Goal: Task Accomplishment & Management: Complete application form

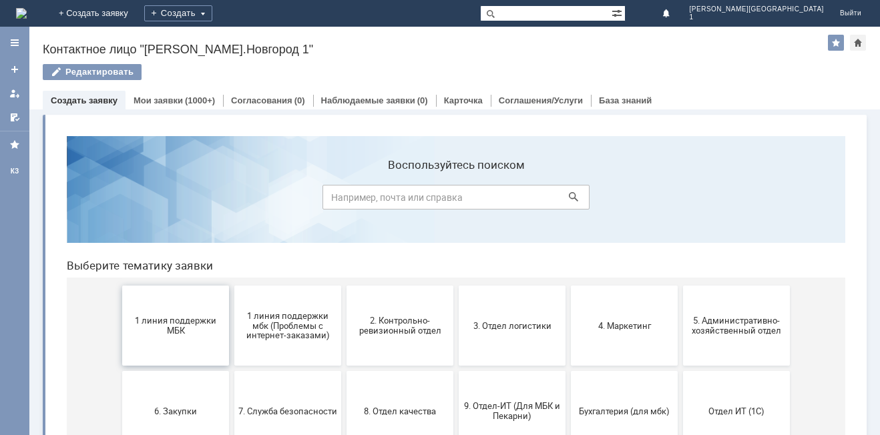
click at [205, 329] on span "1 линия поддержки МБК" at bounding box center [175, 326] width 99 height 20
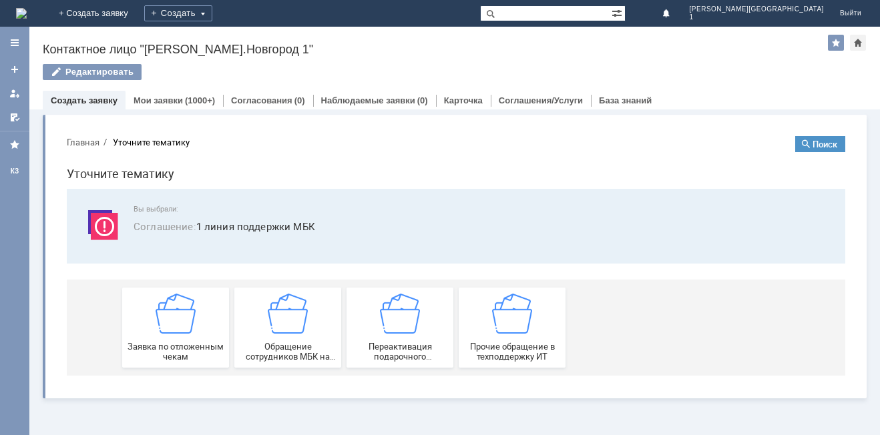
click at [205, 329] on div "Заявка по отложенным чекам" at bounding box center [175, 328] width 99 height 68
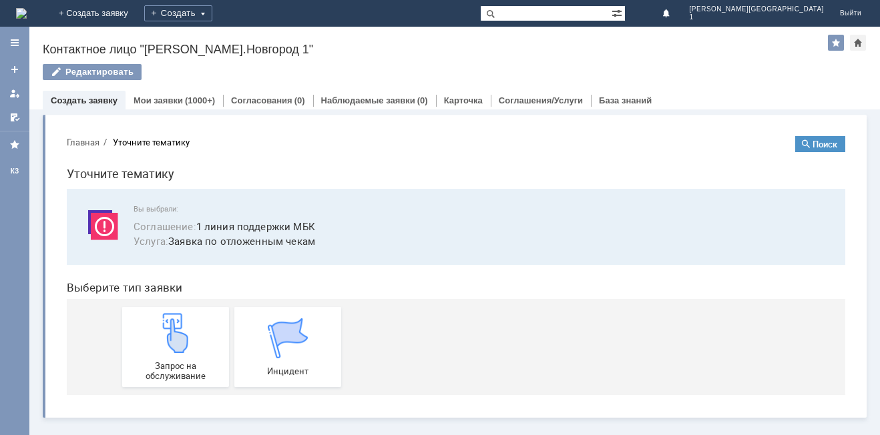
click at [205, 329] on div "Запрос на обслуживание" at bounding box center [175, 347] width 99 height 68
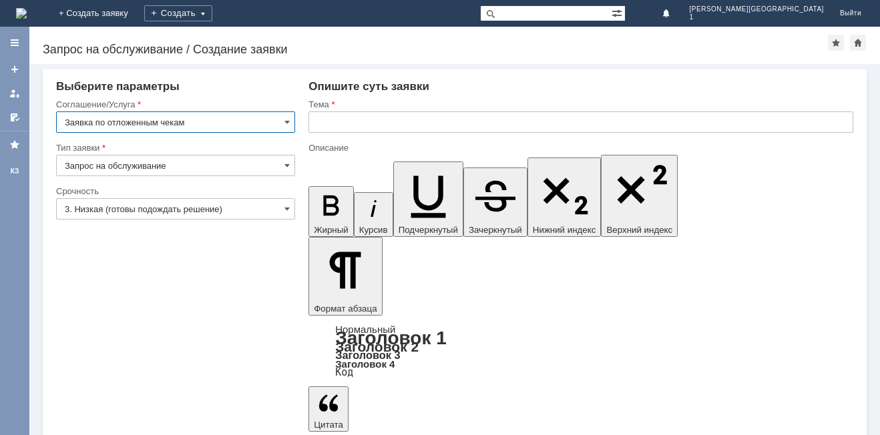
click at [278, 210] on input "3. Низкая (готовы подождать решение)" at bounding box center [175, 208] width 239 height 21
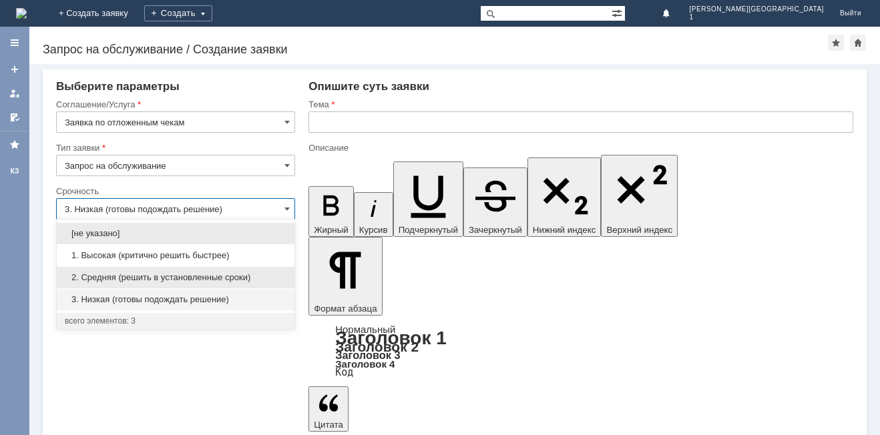
click at [258, 280] on span "2. Средняя (решить в установленные сроки)" at bounding box center [176, 277] width 222 height 11
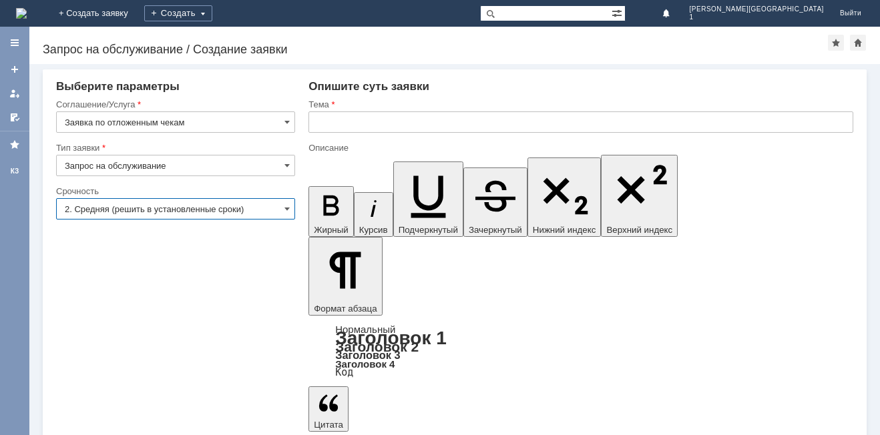
type input "2. Средняя (решить в установленные сроки)"
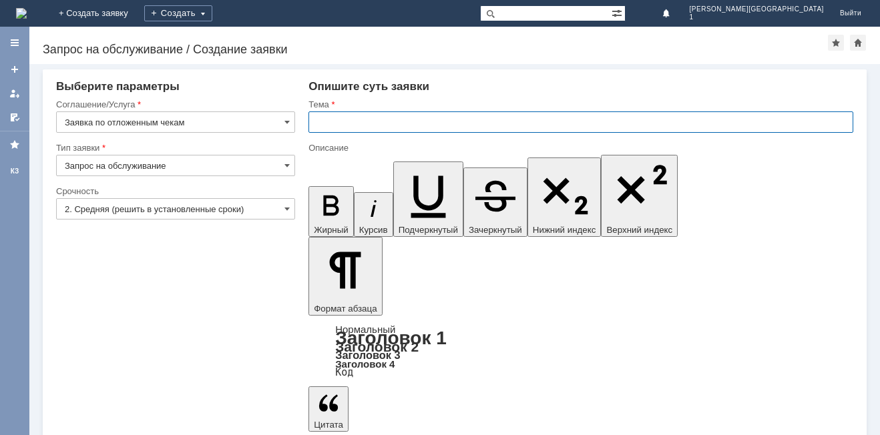
click at [345, 118] on input "text" at bounding box center [581, 122] width 545 height 21
type input "отл чек"
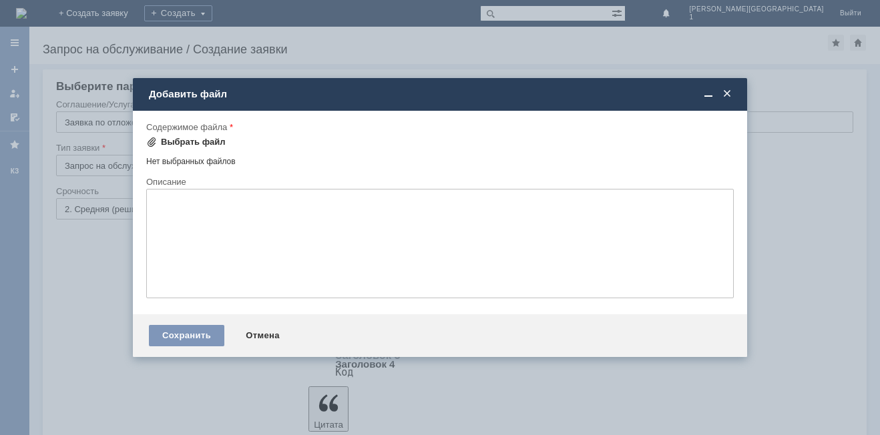
click at [196, 144] on div "Выбрать файл" at bounding box center [193, 142] width 65 height 11
click at [723, 93] on span at bounding box center [727, 94] width 13 height 12
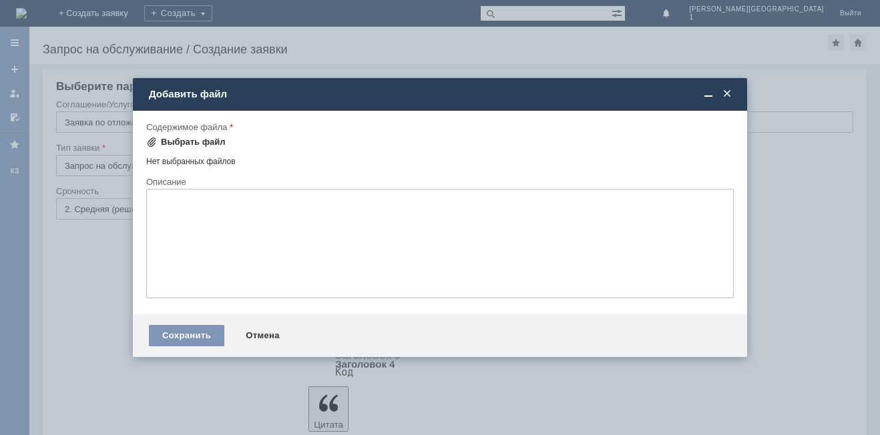
click at [216, 142] on div "Выбрать файл" at bounding box center [193, 142] width 65 height 11
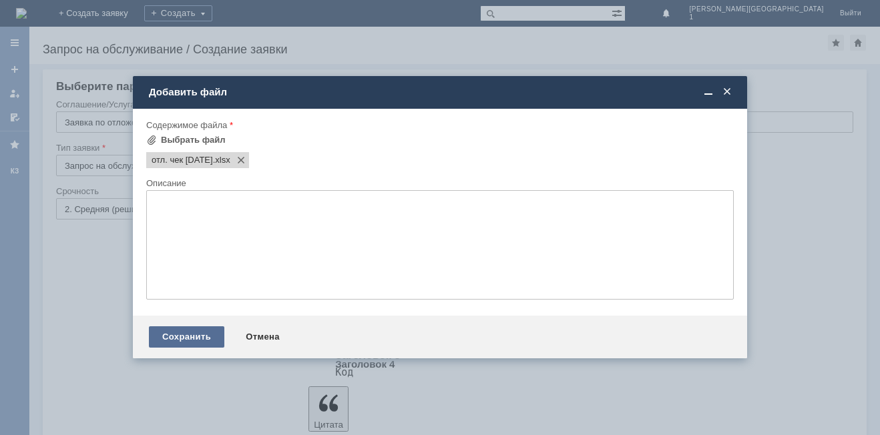
click at [203, 339] on div "Сохранить" at bounding box center [186, 337] width 75 height 21
